Goal: Task Accomplishment & Management: Manage account settings

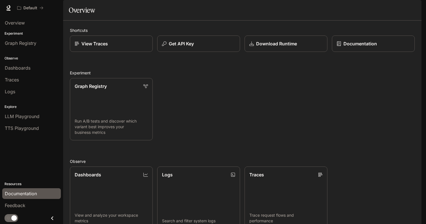
click at [10, 194] on span "Documentation" at bounding box center [21, 193] width 32 height 7
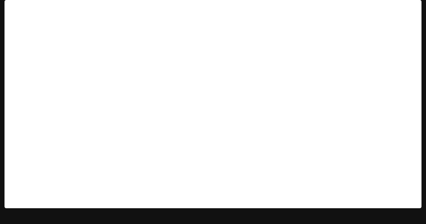
click at [395, 10] on span "Documentation" at bounding box center [388, 8] width 30 height 7
click at [10, 9] on icon at bounding box center [9, 8] width 6 height 6
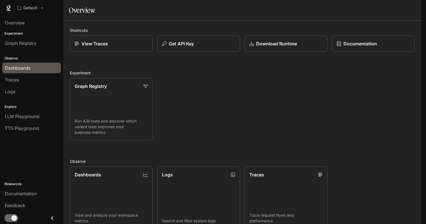
click at [33, 67] on div "Dashboards" at bounding box center [32, 67] width 54 height 7
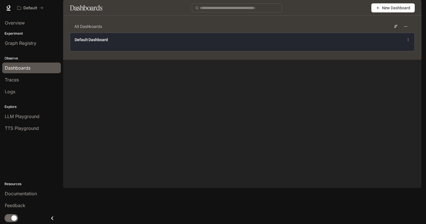
click at [274, 51] on div "Default Dashboard" at bounding box center [242, 42] width 344 height 18
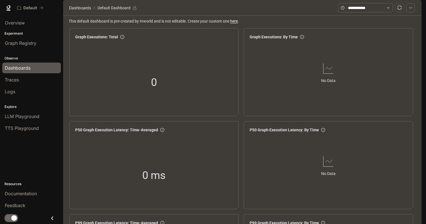
click at [413, 12] on button "button" at bounding box center [410, 7] width 8 height 9
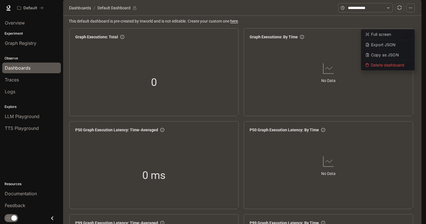
click at [395, 10] on span "Documentation" at bounding box center [387, 8] width 28 height 7
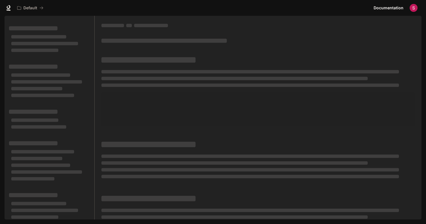
click at [413, 10] on img "button" at bounding box center [413, 8] width 8 height 8
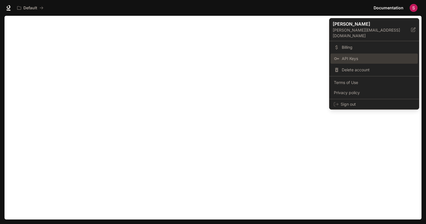
click at [348, 56] on span "API Keys" at bounding box center [378, 59] width 73 height 6
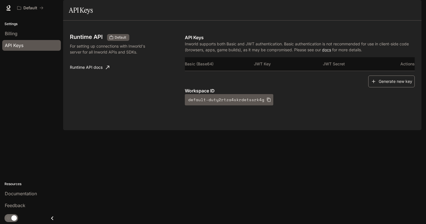
click at [398, 88] on button "Generate new key" at bounding box center [391, 81] width 46 height 12
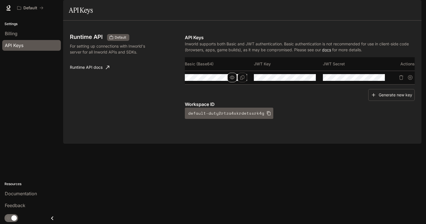
click at [231, 79] on icon "button" at bounding box center [232, 77] width 5 height 3
click at [242, 80] on icon "Copy Basic (Base64)" at bounding box center [242, 77] width 4 height 5
